Goal: Find specific page/section: Find specific page/section

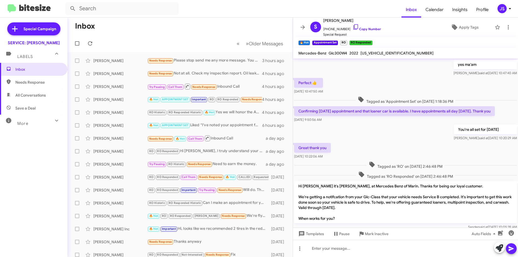
scroll to position [242, 0]
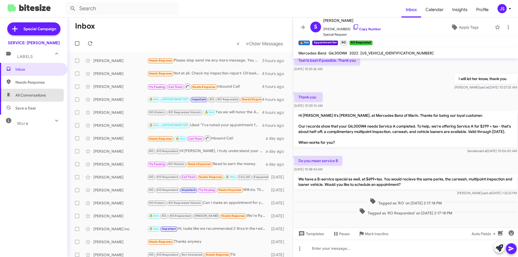
click at [18, 94] on span "All Conversations" at bounding box center [30, 95] width 30 height 5
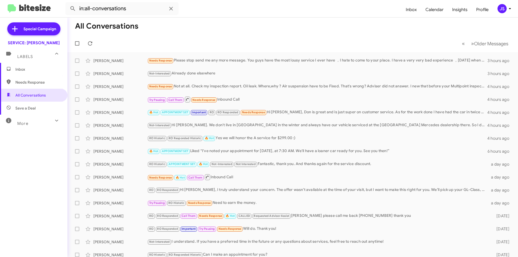
click at [11, 109] on icon at bounding box center [8, 107] width 5 height 5
type input "in:not-interested"
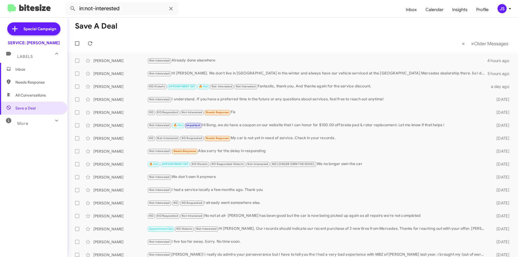
click at [38, 96] on span "All Conversations" at bounding box center [30, 95] width 30 height 5
type input "in:all-conversations"
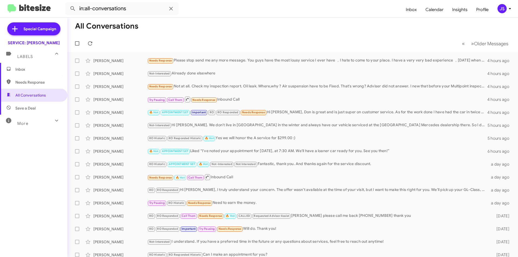
click at [32, 71] on span "Inbox" at bounding box center [38, 69] width 46 height 5
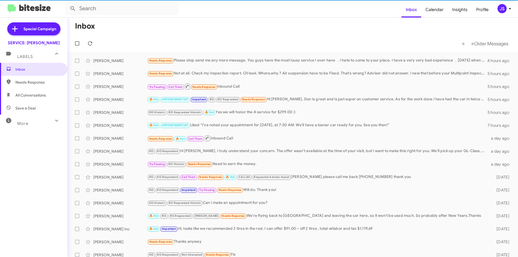
click at [39, 82] on span "Needs Response" at bounding box center [38, 82] width 46 height 5
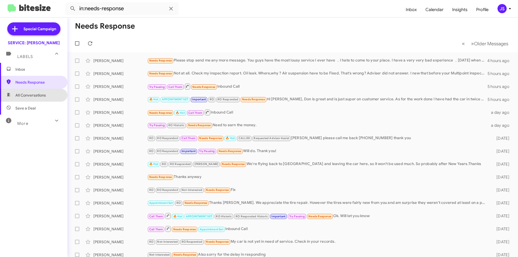
click at [43, 94] on span "All Conversations" at bounding box center [30, 95] width 30 height 5
type input "in:all-conversations"
